Goal: Check status: Check status

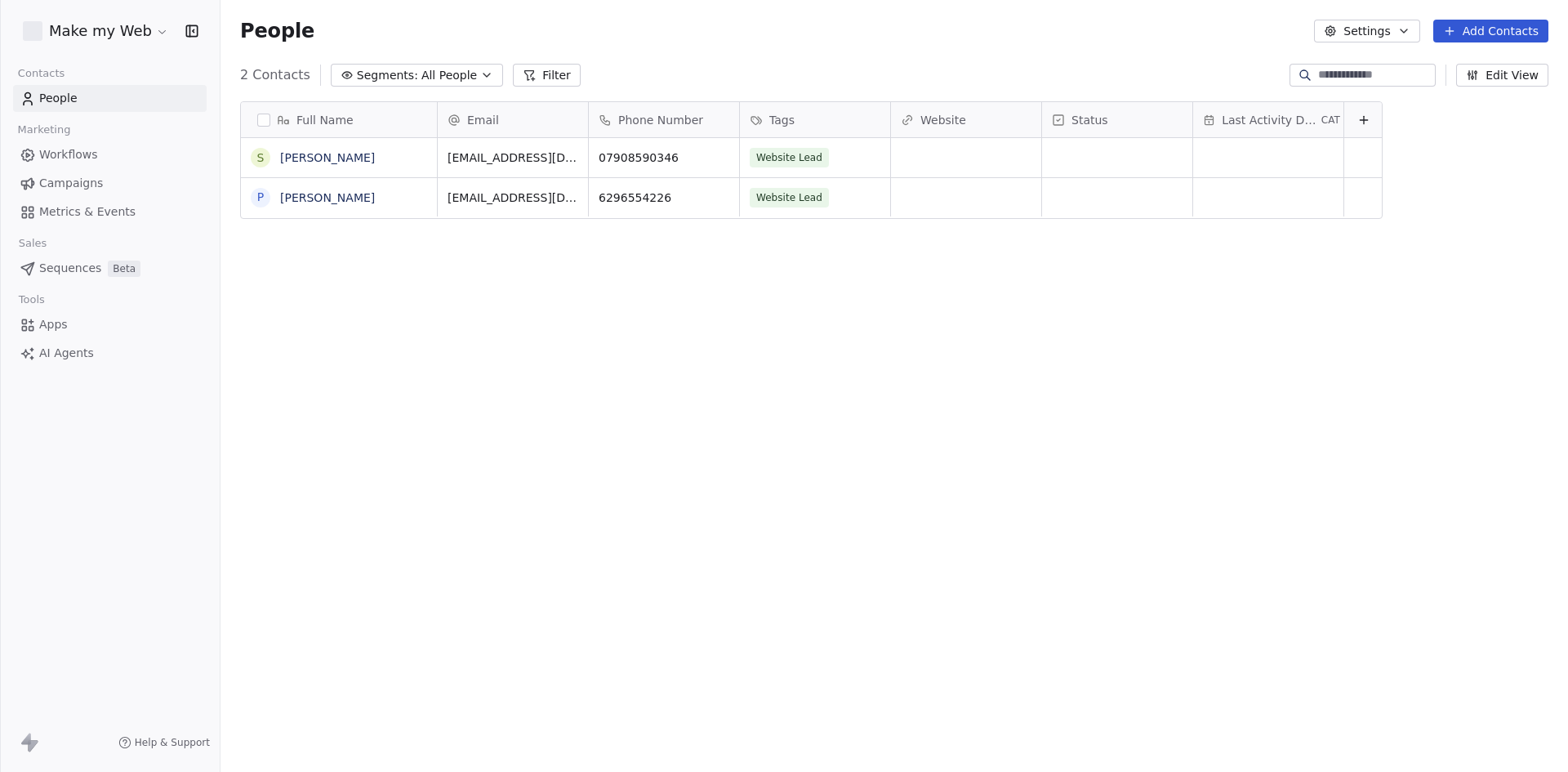
scroll to position [667, 1335]
click at [82, 17] on html "Make my Web Contacts People Marketing Workflows Campaigns Metrics & Events Sale…" at bounding box center [784, 386] width 1568 height 772
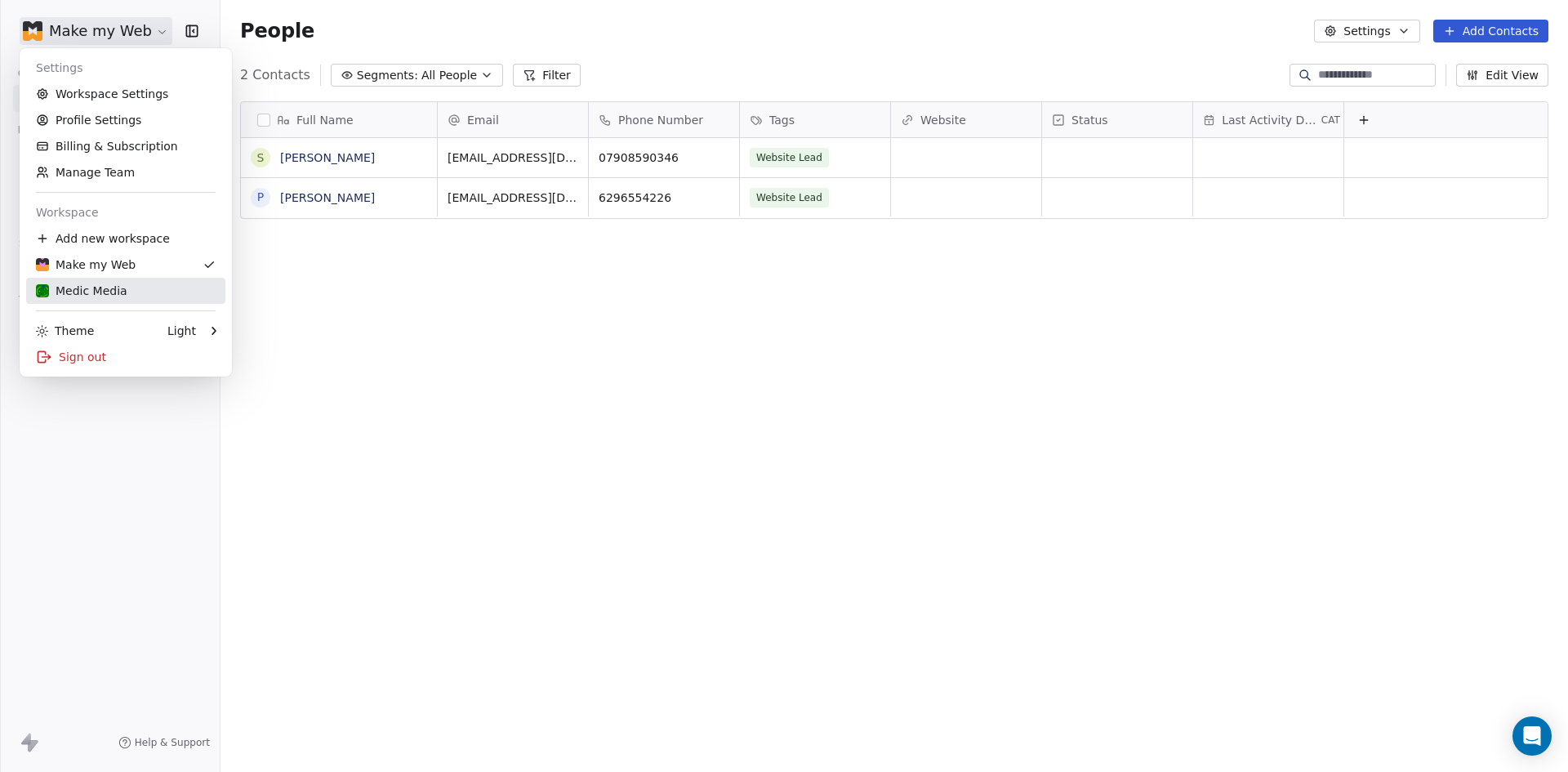
click at [139, 283] on div "Medic Media" at bounding box center [125, 291] width 180 height 16
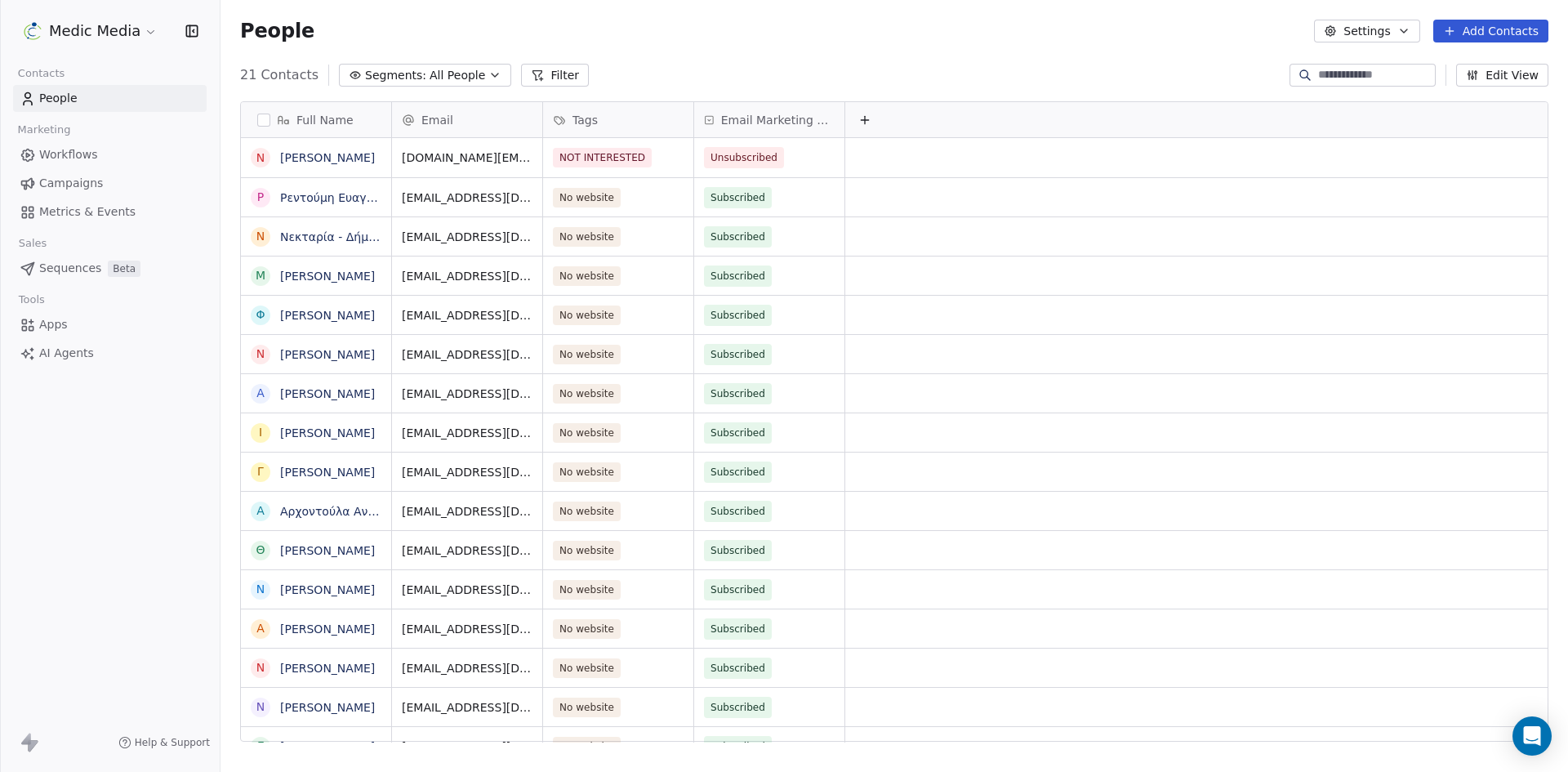
click at [95, 267] on span "Sequences" at bounding box center [70, 268] width 62 height 17
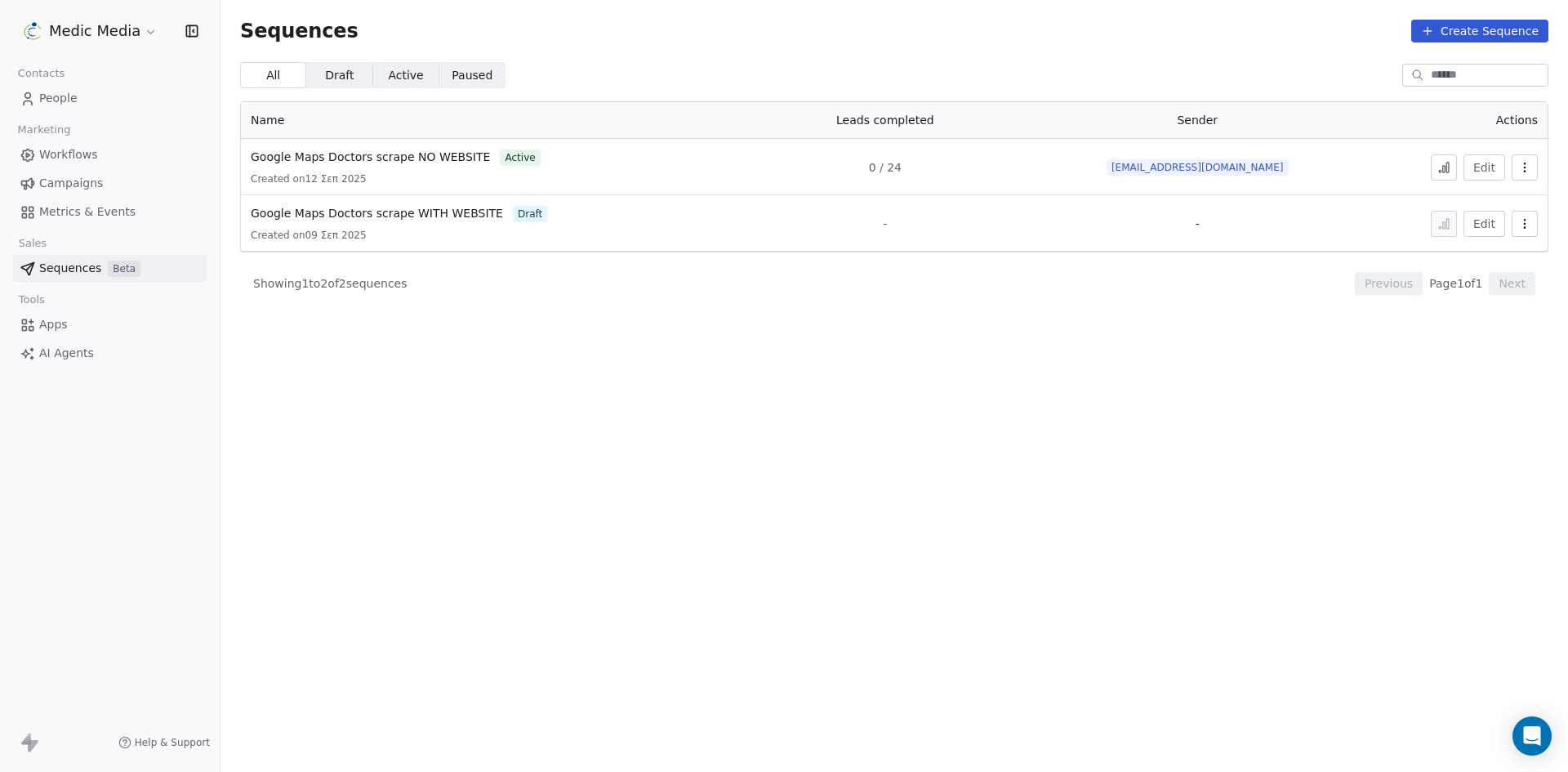
click at [1445, 167] on icon at bounding box center [1444, 169] width 3 height 6
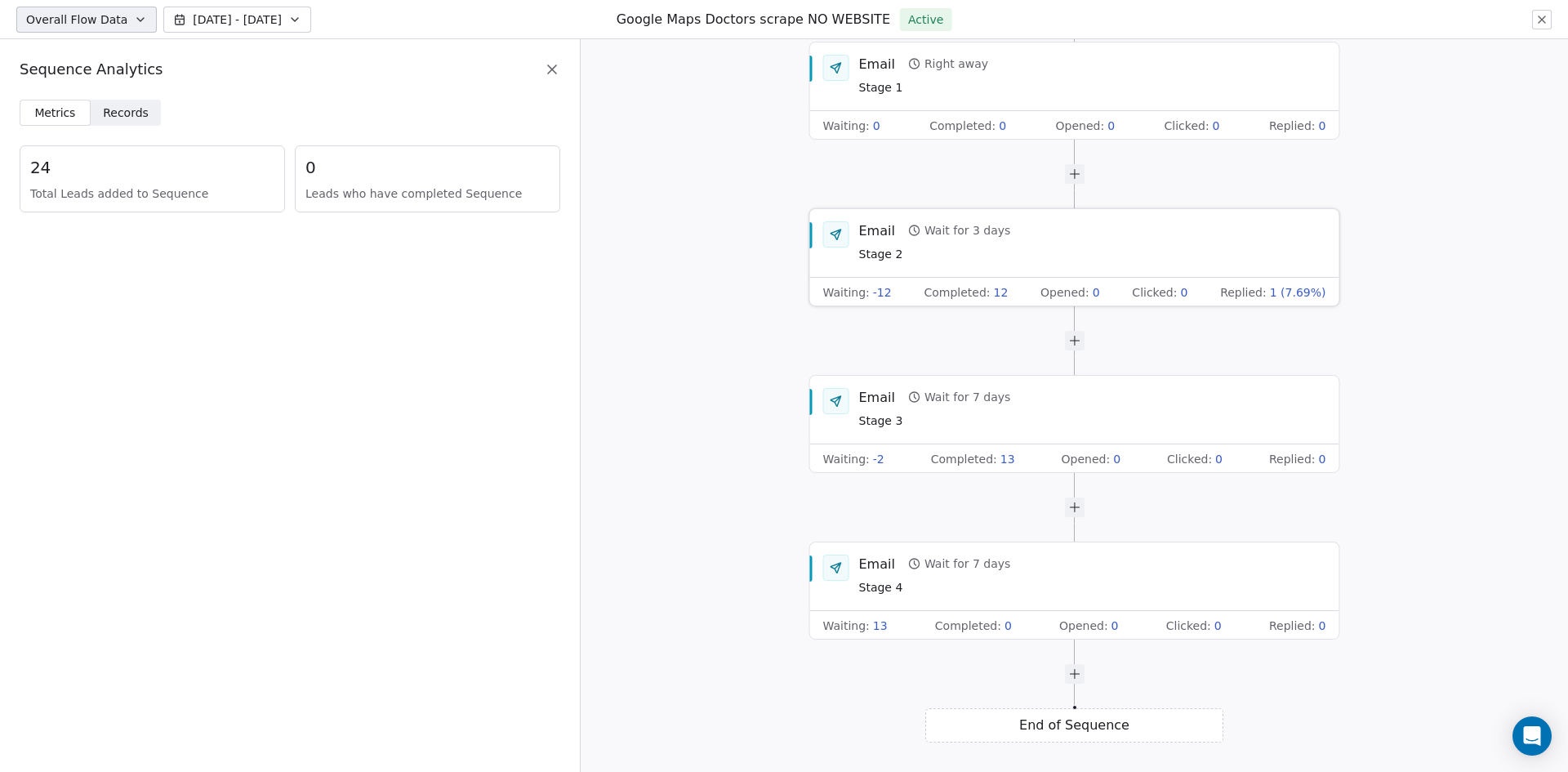
click at [881, 292] on span "-12" at bounding box center [882, 292] width 19 height 16
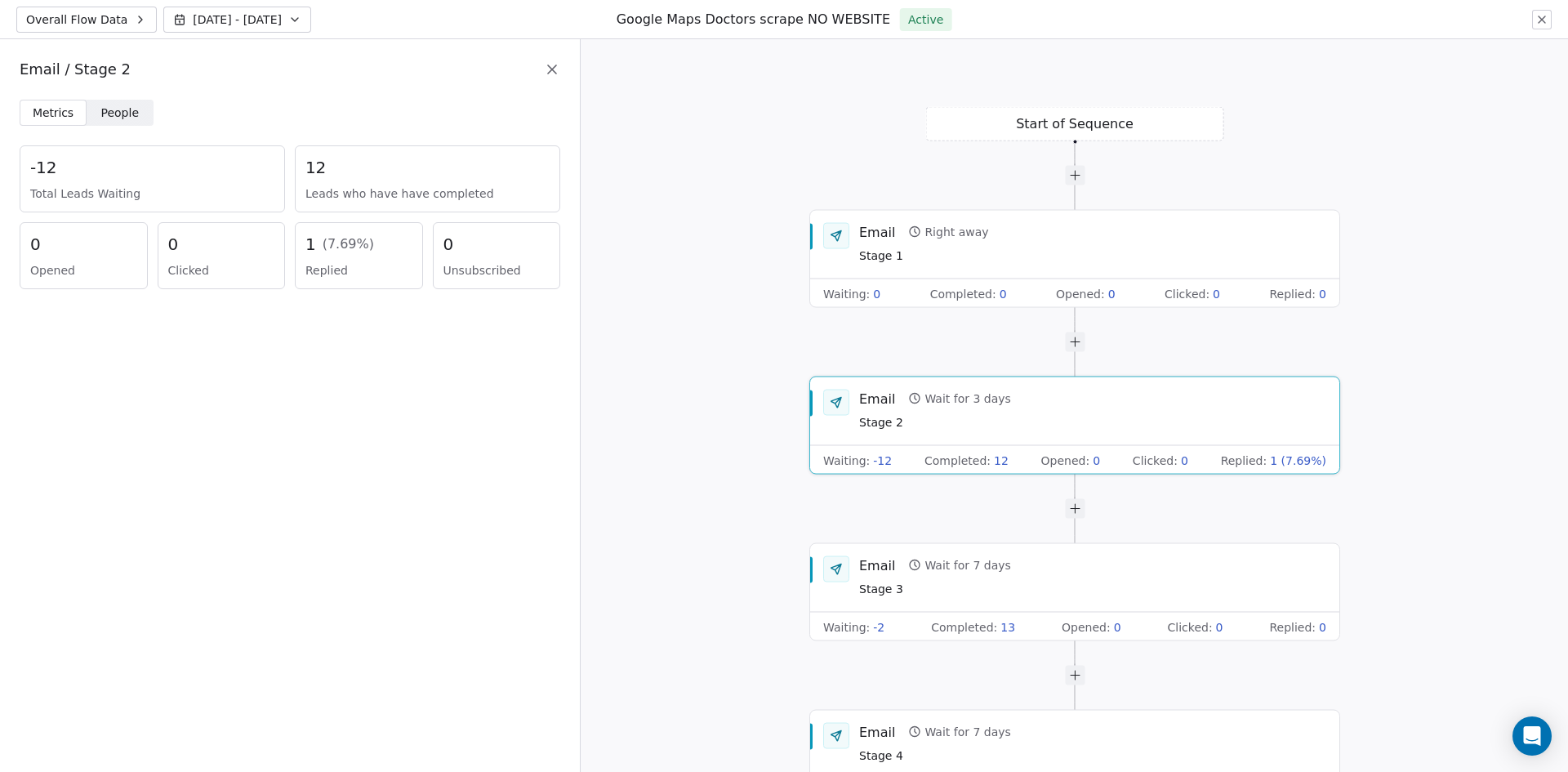
click at [76, 187] on span "Total Leads Waiting" at bounding box center [152, 194] width 244 height 16
click at [121, 115] on span "People" at bounding box center [121, 112] width 38 height 17
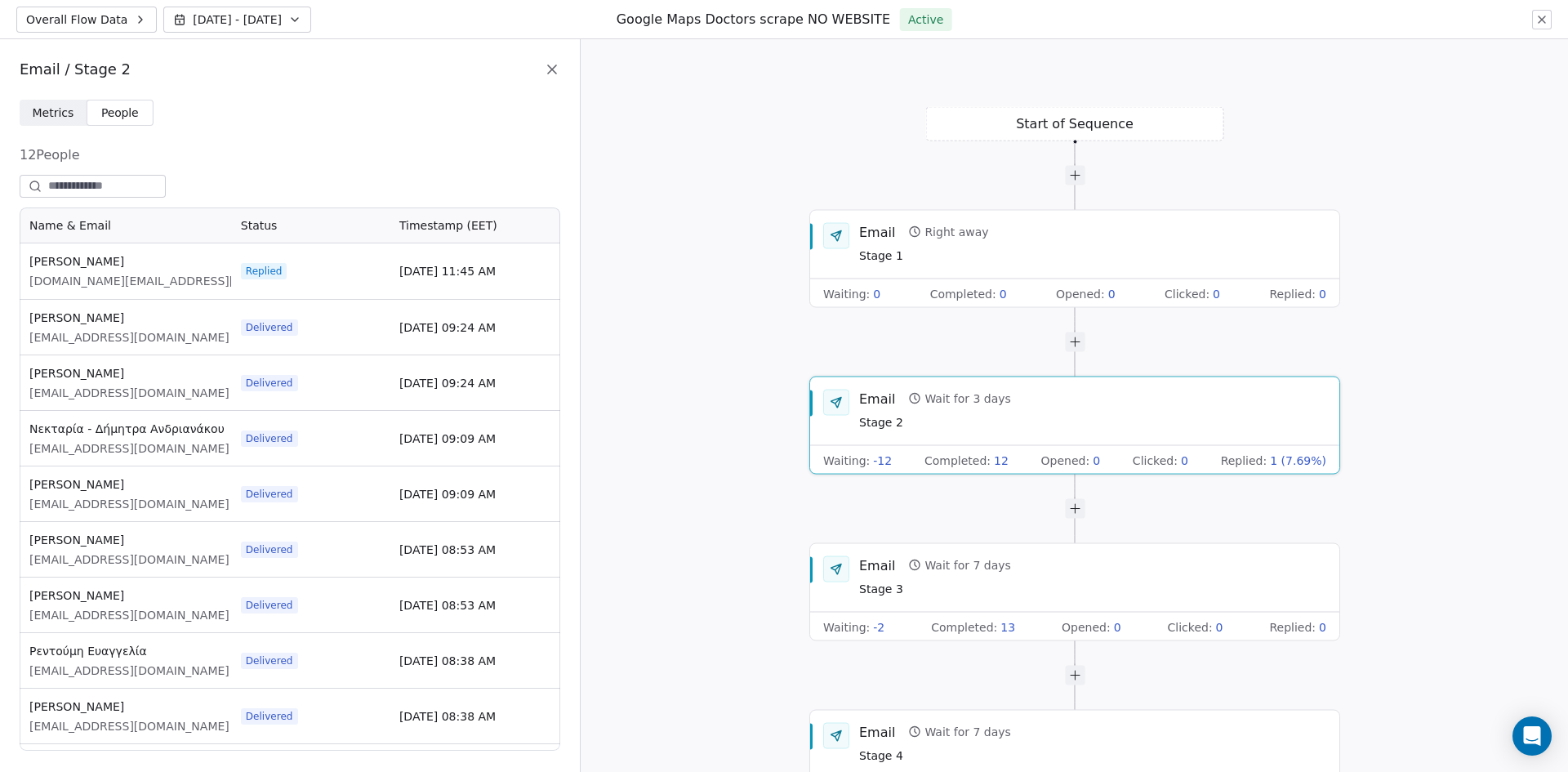
scroll to position [531, 529]
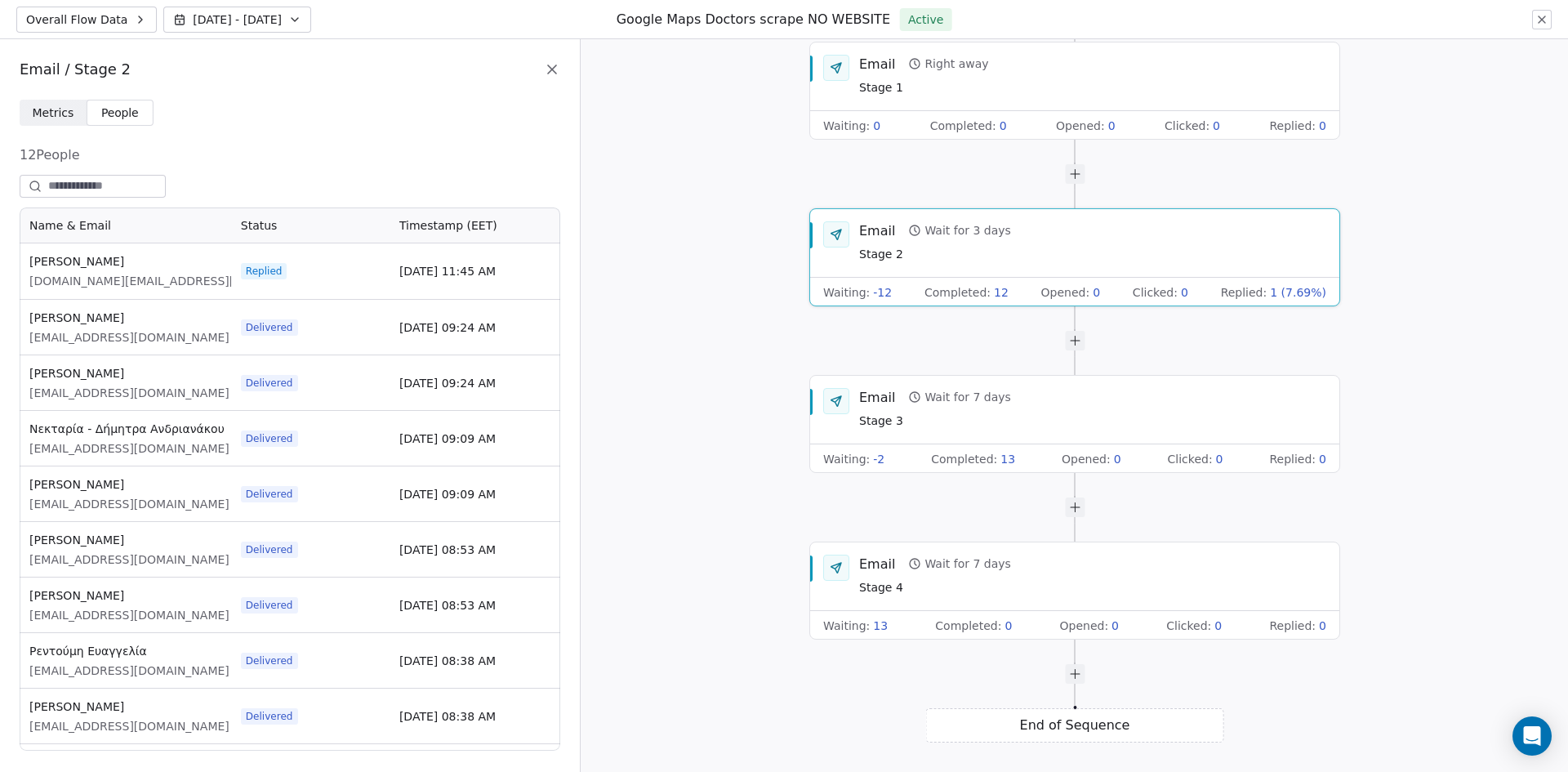
click at [545, 58] on div "Email / Stage 2" at bounding box center [289, 69] width 580 height 60
click at [552, 64] on icon at bounding box center [552, 69] width 16 height 16
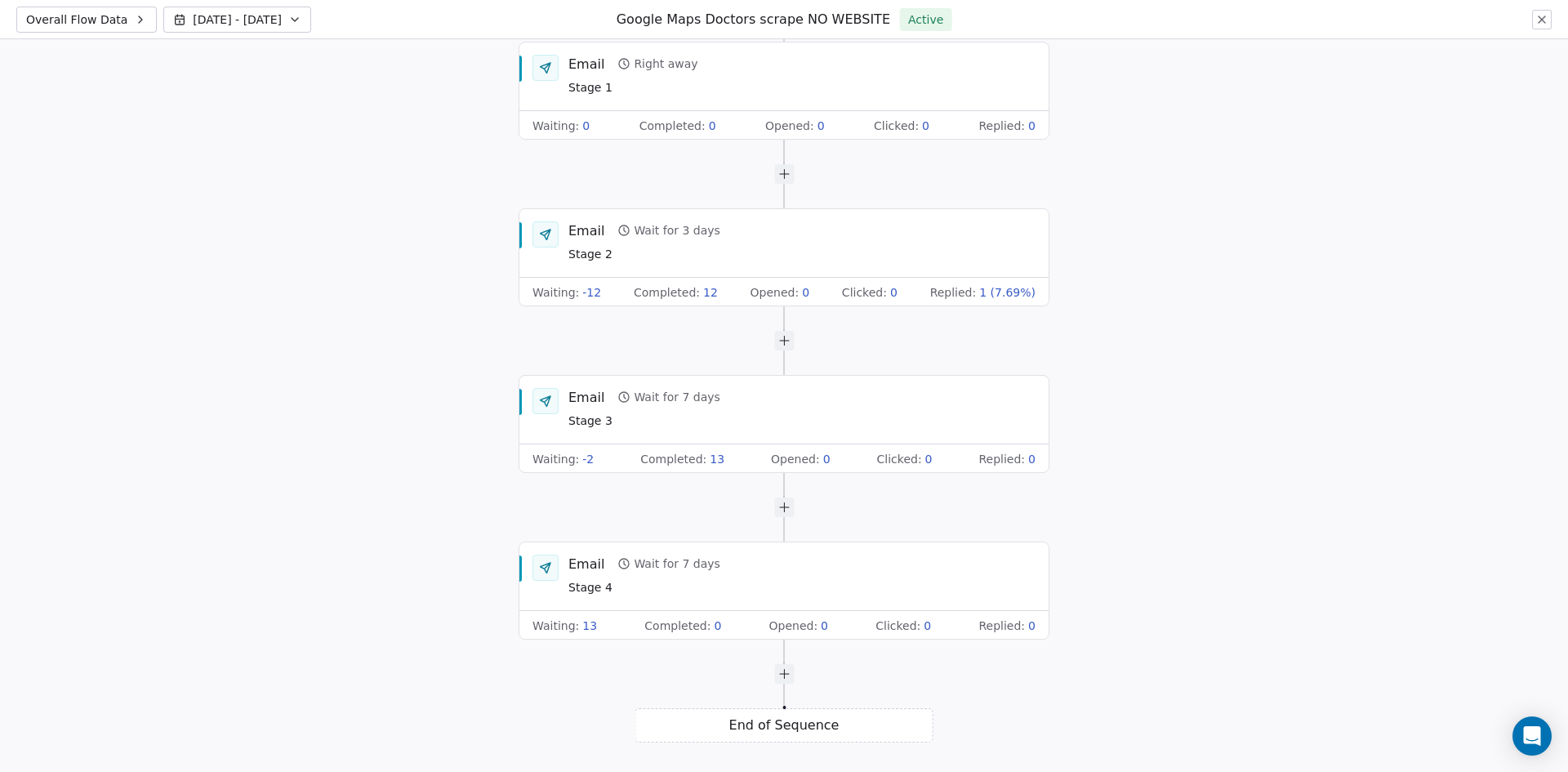
click at [98, 23] on span "Overall Flow Data" at bounding box center [77, 20] width 101 height 16
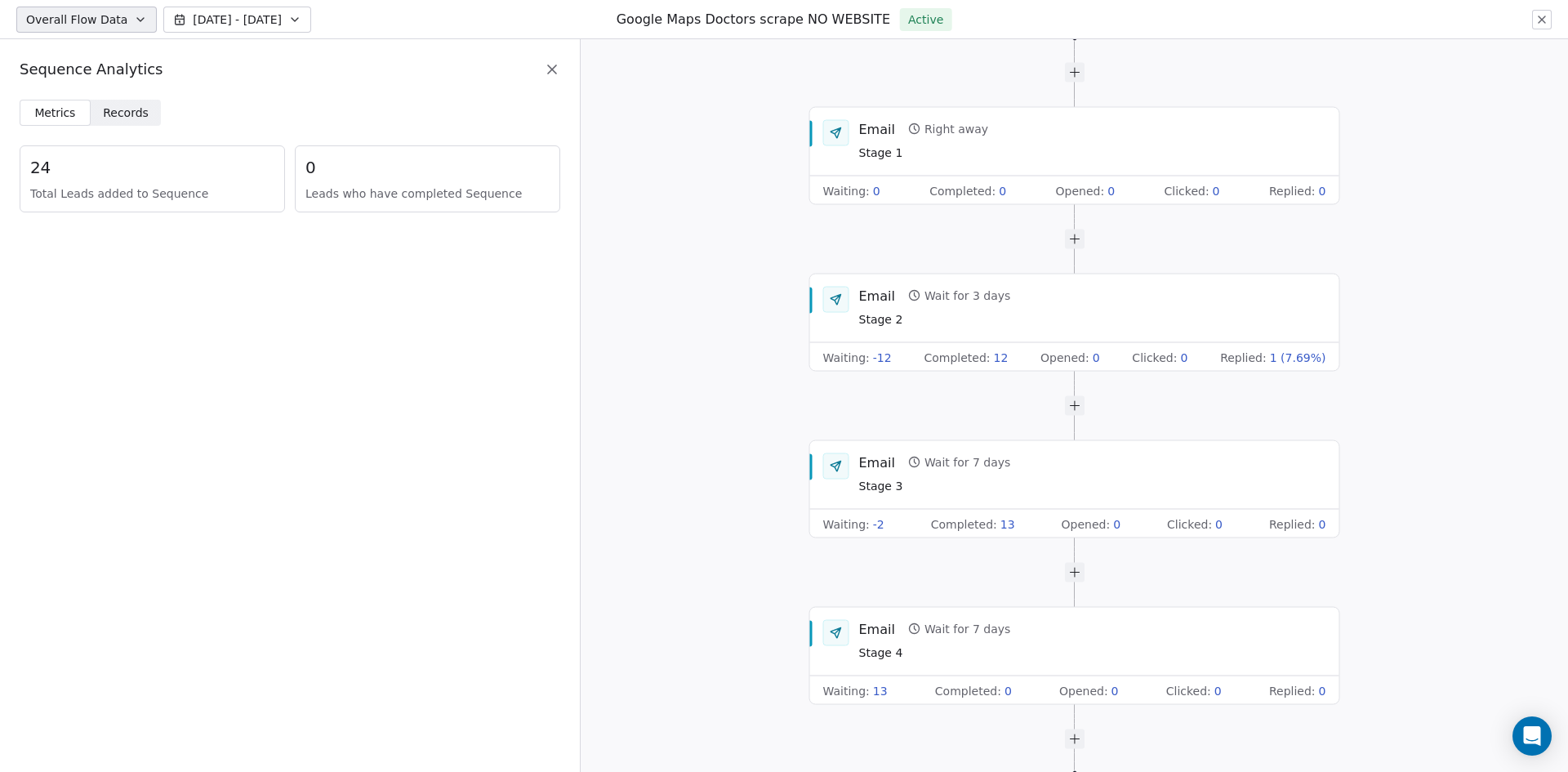
click at [111, 111] on span "Records" at bounding box center [126, 112] width 46 height 17
